Goal: Transaction & Acquisition: Purchase product/service

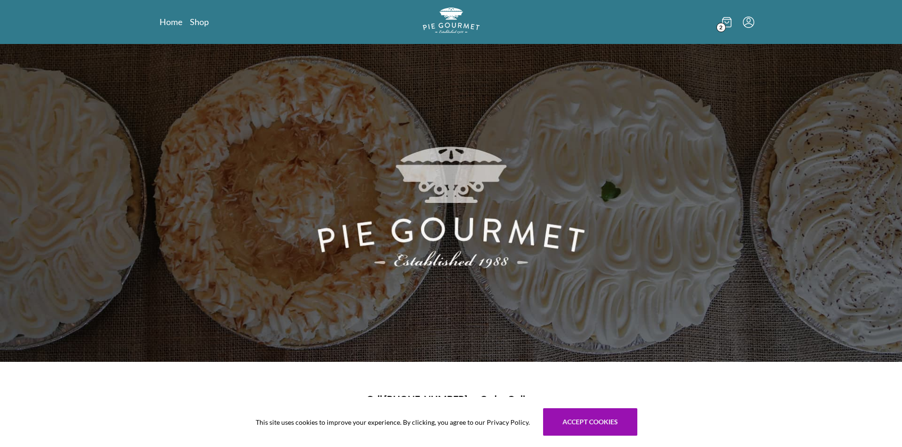
click at [725, 21] on icon at bounding box center [726, 22] width 9 height 10
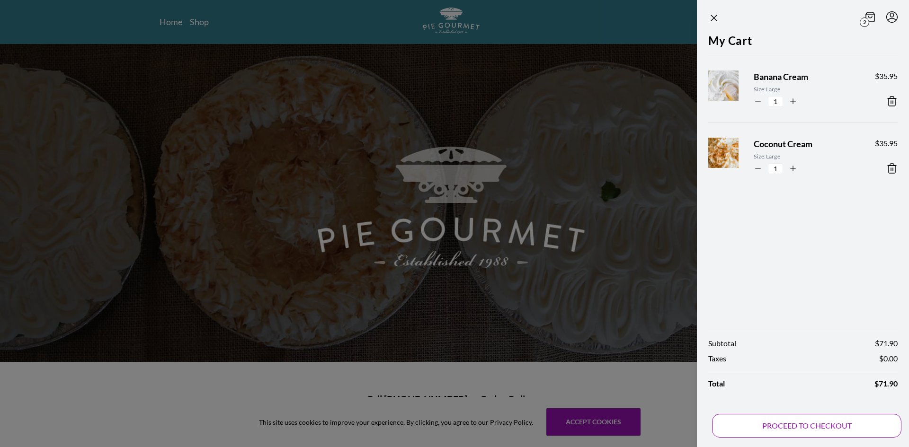
click at [771, 423] on button "PROCEED TO CHECKOUT" at bounding box center [806, 426] width 189 height 24
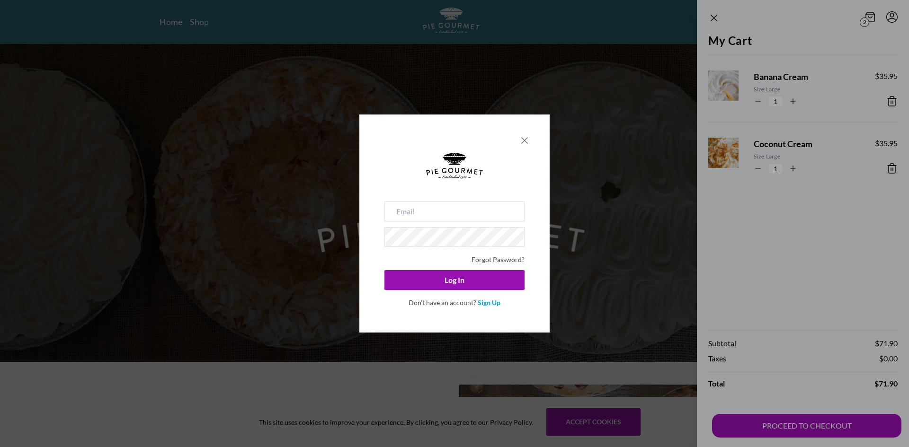
click at [524, 143] on icon "Close panel" at bounding box center [524, 140] width 11 height 11
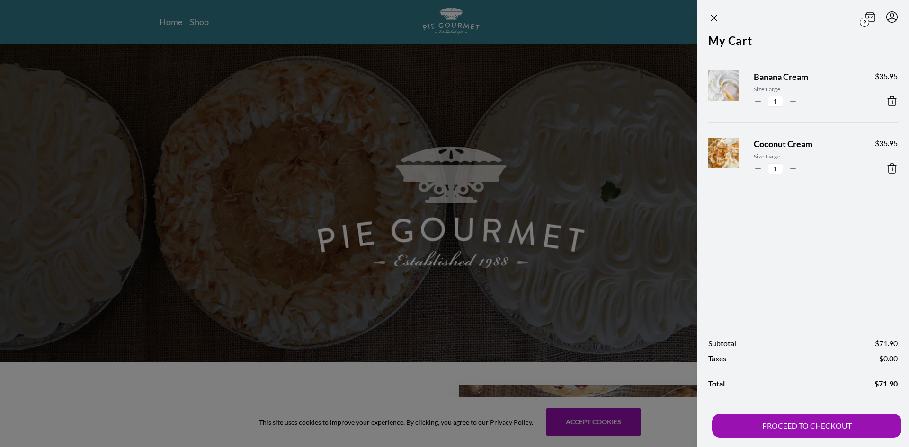
click at [519, 137] on div at bounding box center [454, 223] width 909 height 447
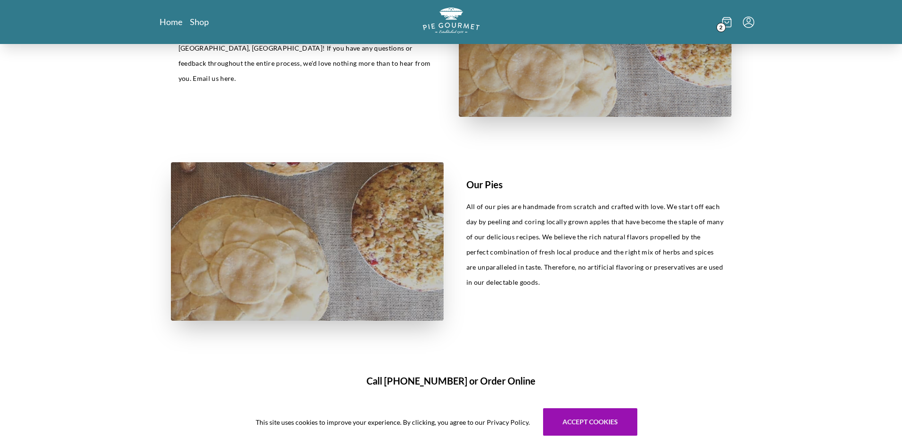
scroll to position [426, 0]
click at [317, 98] on div "Our Story Since our humble start in [DATE]. We opened the doors to our current …" at bounding box center [307, 38] width 273 height 159
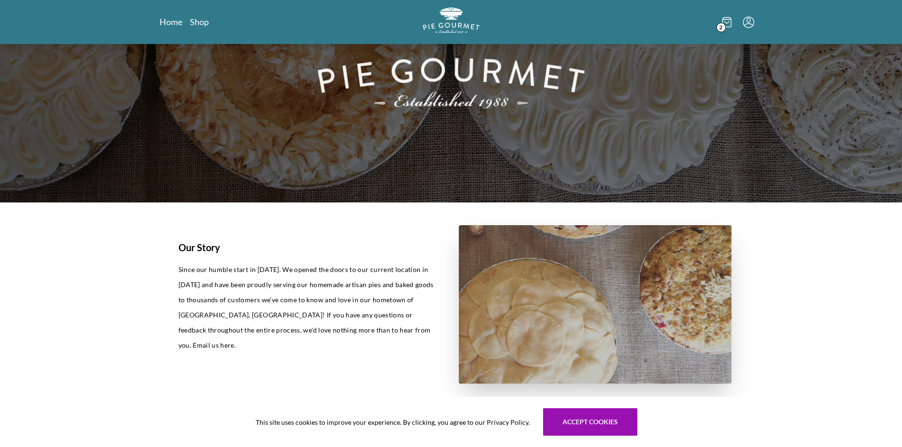
scroll to position [142, 0]
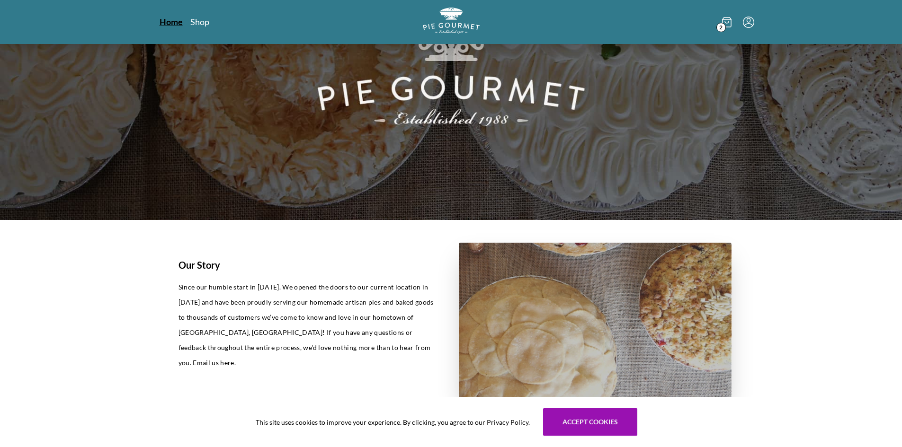
click at [165, 20] on link "Home" at bounding box center [171, 21] width 23 height 11
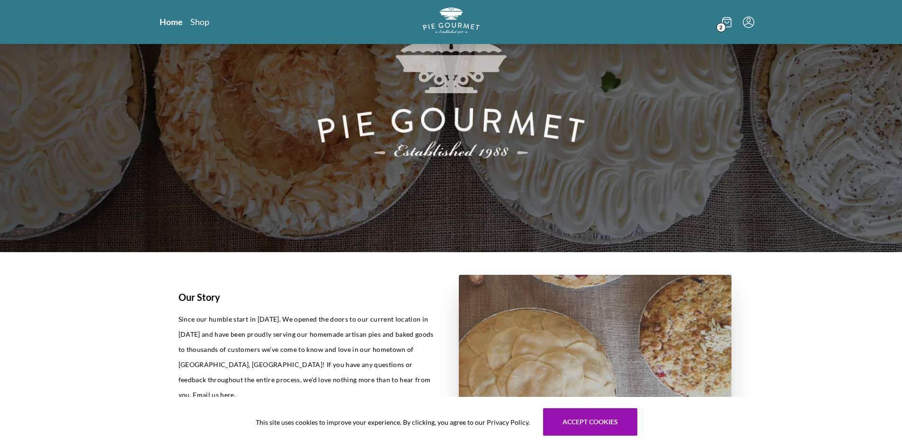
scroll to position [284, 0]
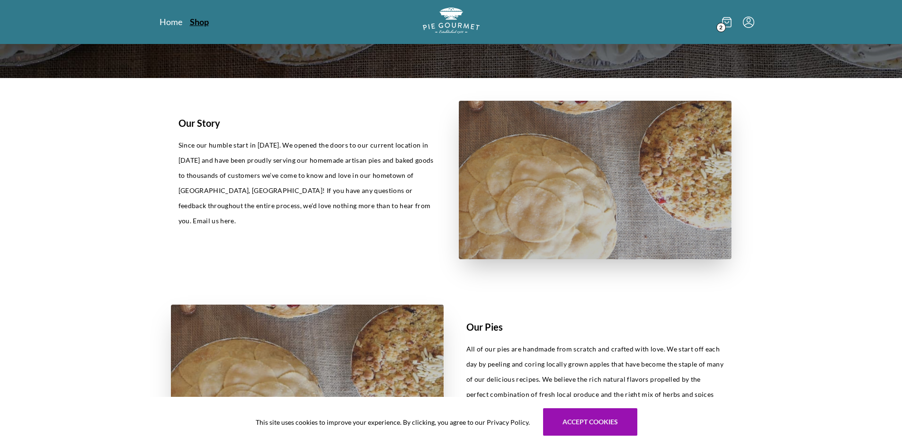
click at [199, 27] on link "Shop" at bounding box center [199, 21] width 19 height 11
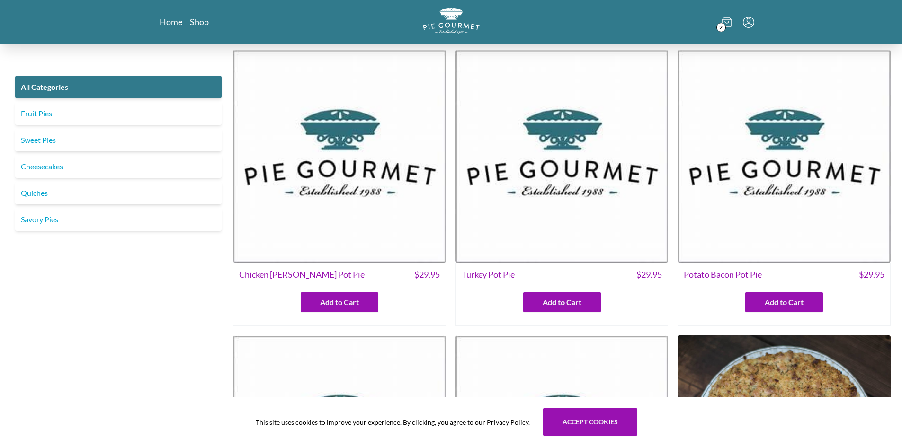
click at [749, 25] on icon "Menu" at bounding box center [748, 22] width 11 height 11
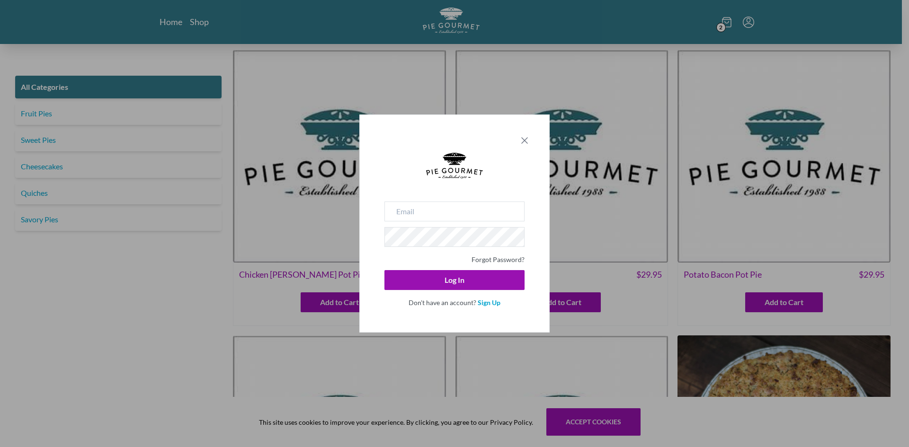
click at [525, 137] on icon "Close panel" at bounding box center [524, 140] width 11 height 11
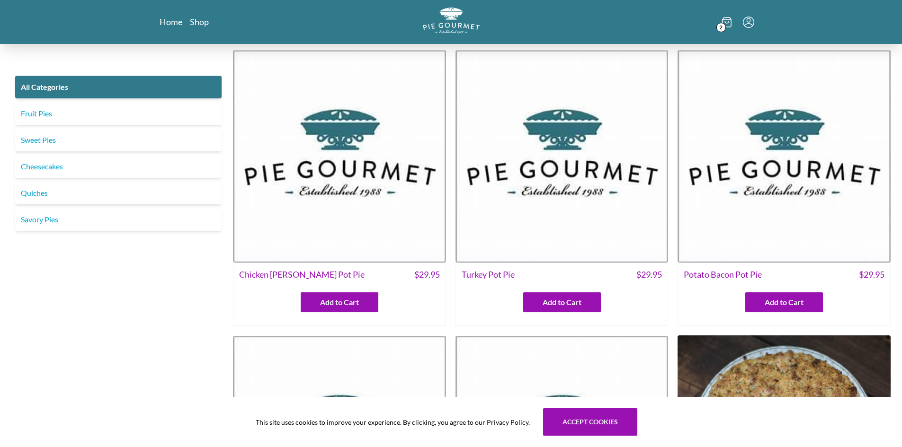
click at [725, 18] on icon at bounding box center [726, 22] width 9 height 9
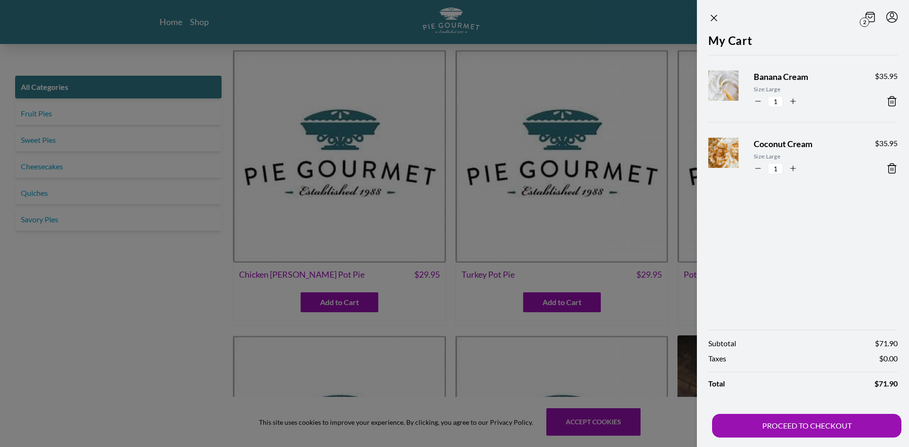
click at [890, 100] on icon at bounding box center [891, 101] width 11 height 11
click at [893, 169] on div "My Cart Coconut Cream Size: Large 1 $ 35.95" at bounding box center [803, 176] width 212 height 288
click at [892, 101] on icon at bounding box center [891, 101] width 11 height 11
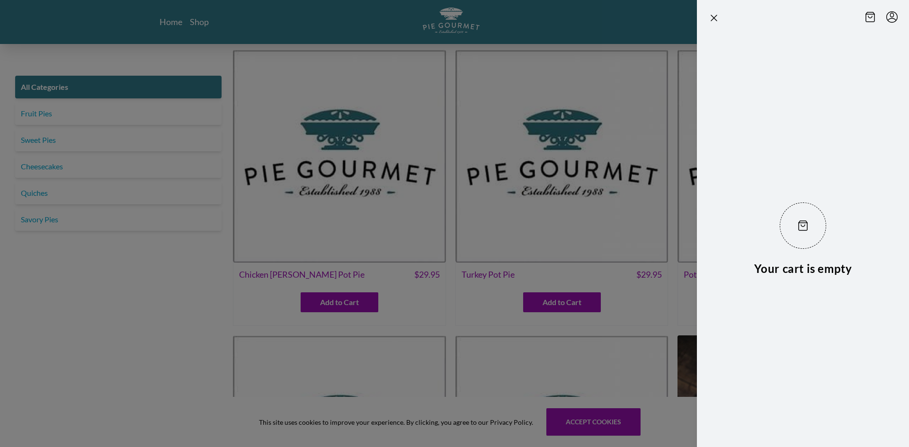
click at [76, 313] on div at bounding box center [454, 223] width 909 height 447
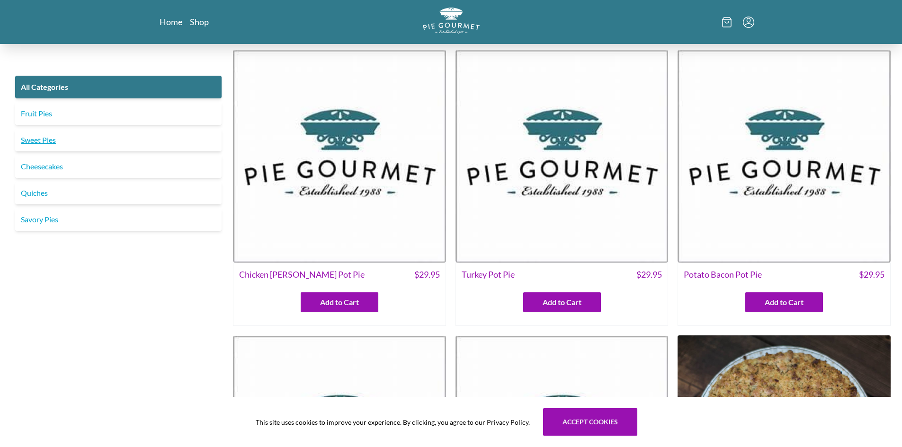
click at [46, 145] on link "Sweet Pies" at bounding box center [118, 140] width 206 height 23
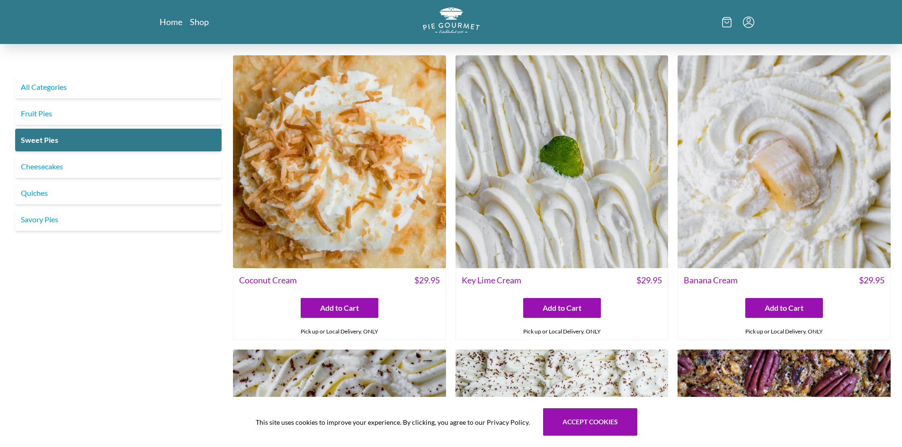
click at [304, 197] on img at bounding box center [339, 161] width 213 height 213
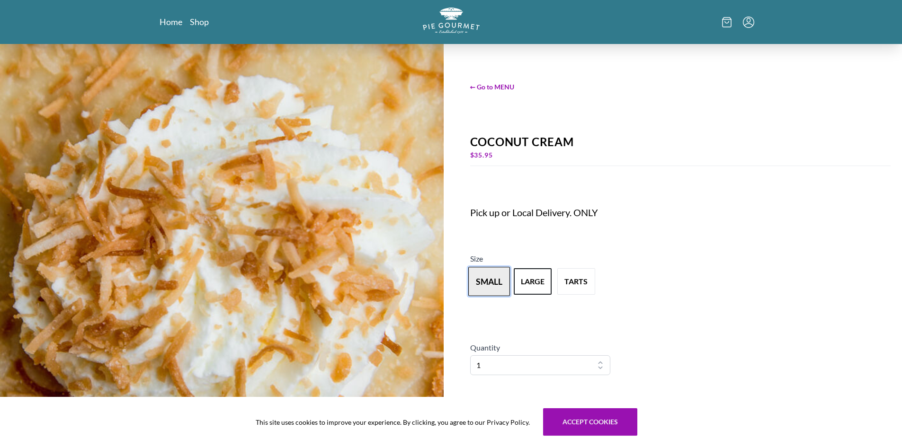
click at [484, 277] on button "small" at bounding box center [489, 281] width 42 height 29
click at [535, 277] on button "large" at bounding box center [533, 281] width 42 height 29
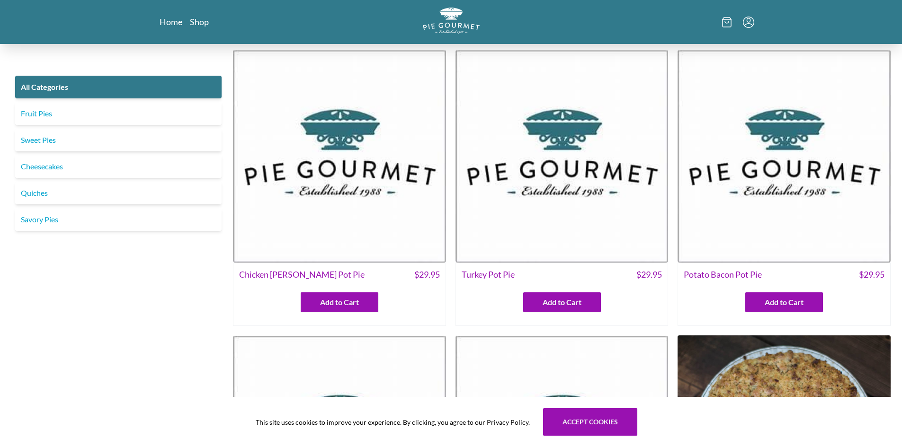
scroll to position [284, 0]
